Goal: Find specific page/section: Find specific page/section

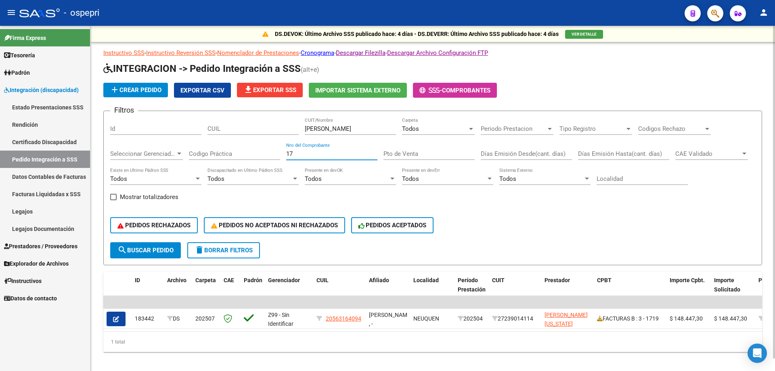
type input "1"
type input "20"
click at [334, 126] on input "[PERSON_NAME]" at bounding box center [350, 128] width 91 height 7
type input "A"
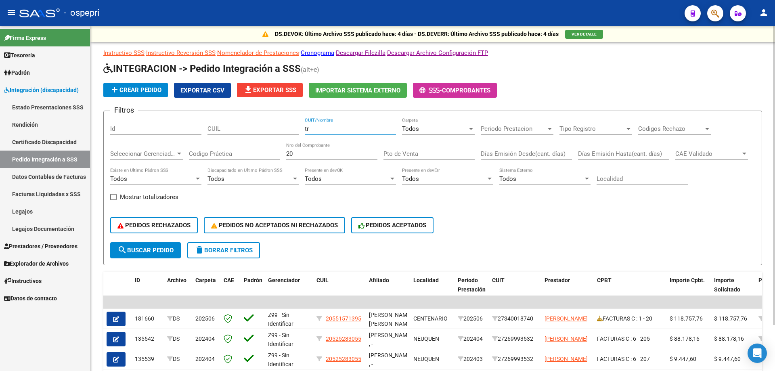
type input "t"
click at [299, 155] on input "20" at bounding box center [331, 153] width 91 height 7
type input "2"
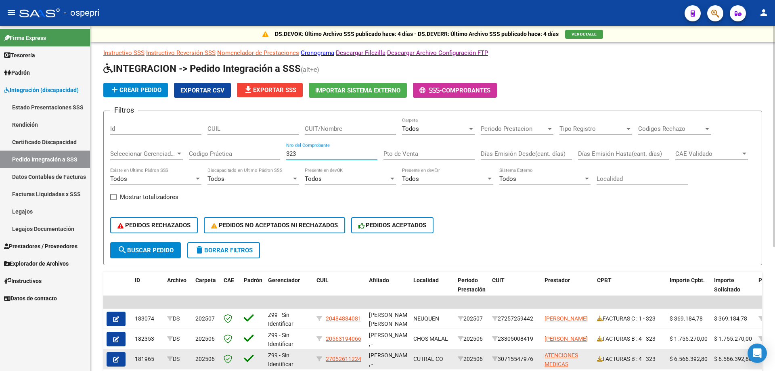
scroll to position [40, 0]
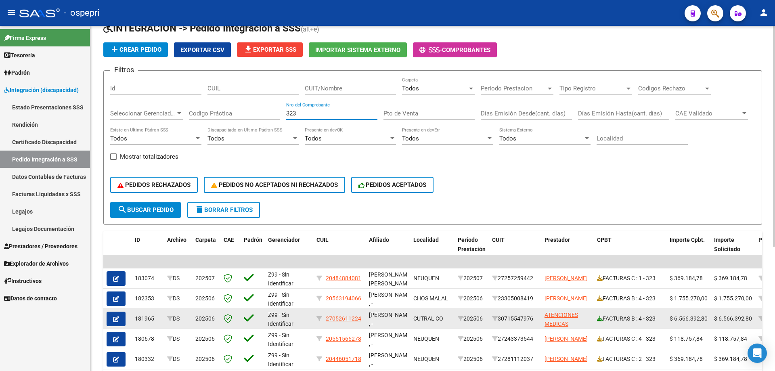
type input "323"
click at [600, 318] on icon at bounding box center [600, 319] width 6 height 6
